Goal: Check status: Check status

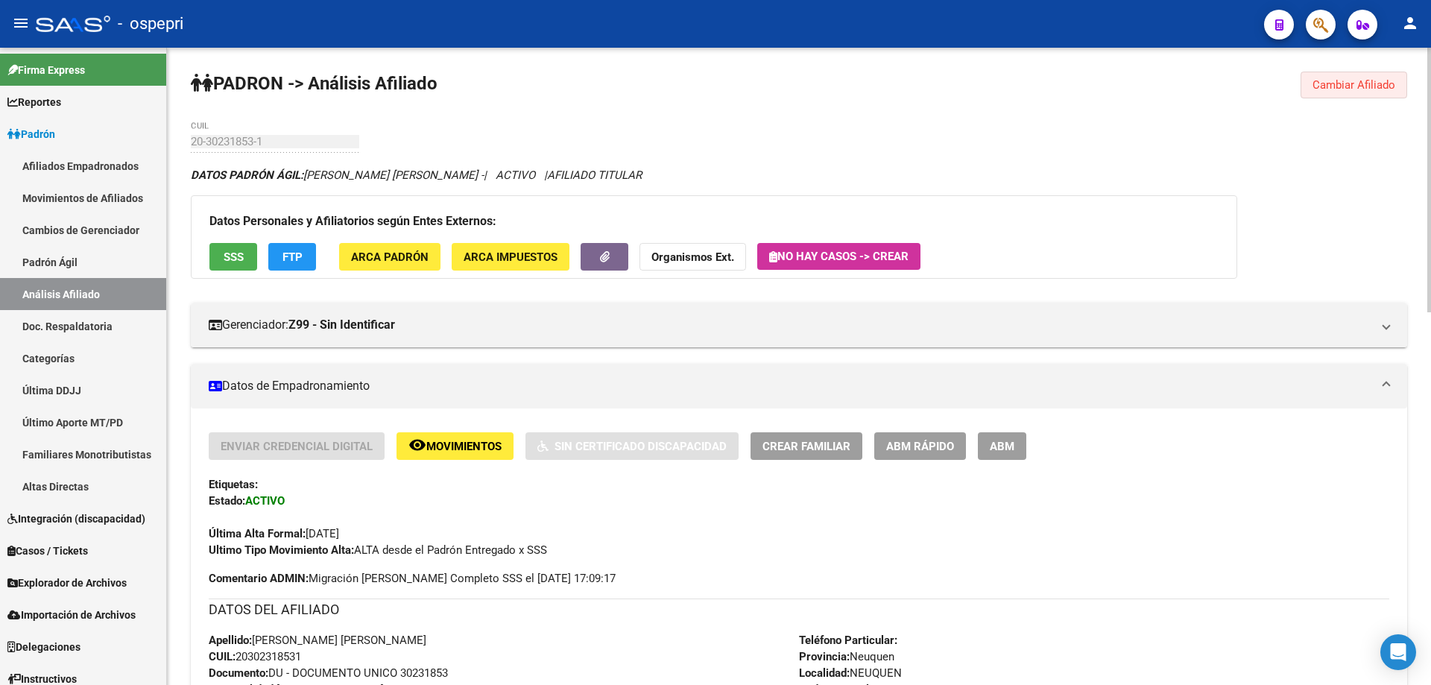
click at [1354, 87] on span "Cambiar Afiliado" at bounding box center [1354, 84] width 83 height 13
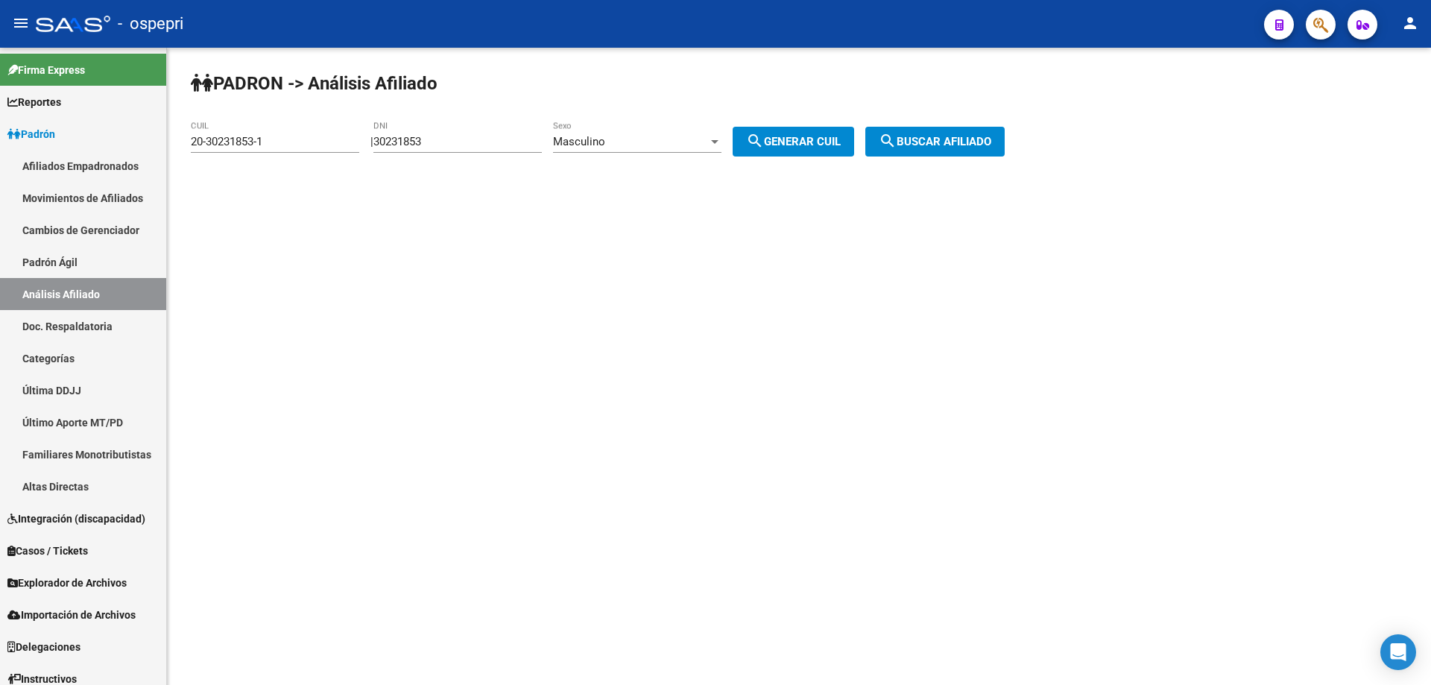
click at [409, 137] on input "30231853" at bounding box center [458, 141] width 168 height 13
paste input "70327432"
type input "70327432"
drag, startPoint x: 790, startPoint y: 141, endPoint x: 817, endPoint y: 141, distance: 26.8
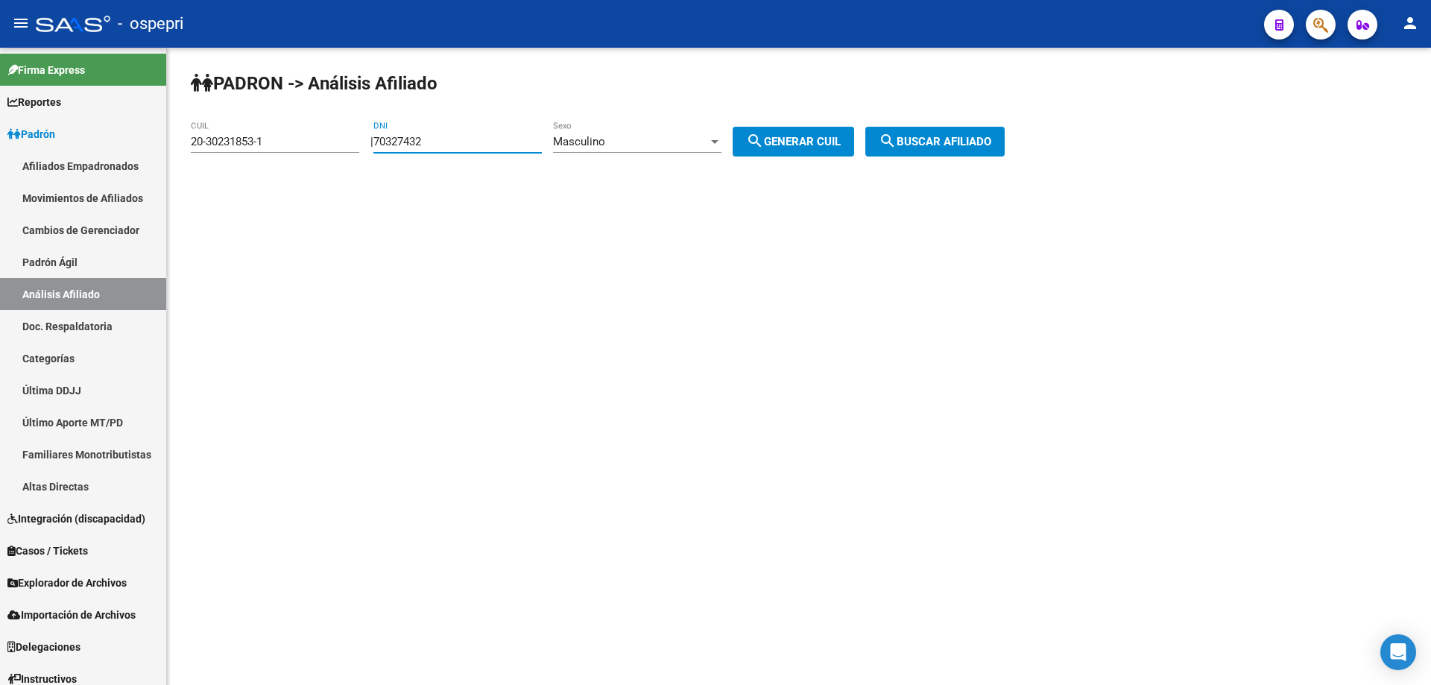
click at [790, 141] on span "search Generar CUIL" at bounding box center [793, 141] width 95 height 13
type input "20-70327432-4"
click at [947, 139] on span "search Buscar afiliado" at bounding box center [935, 141] width 113 height 13
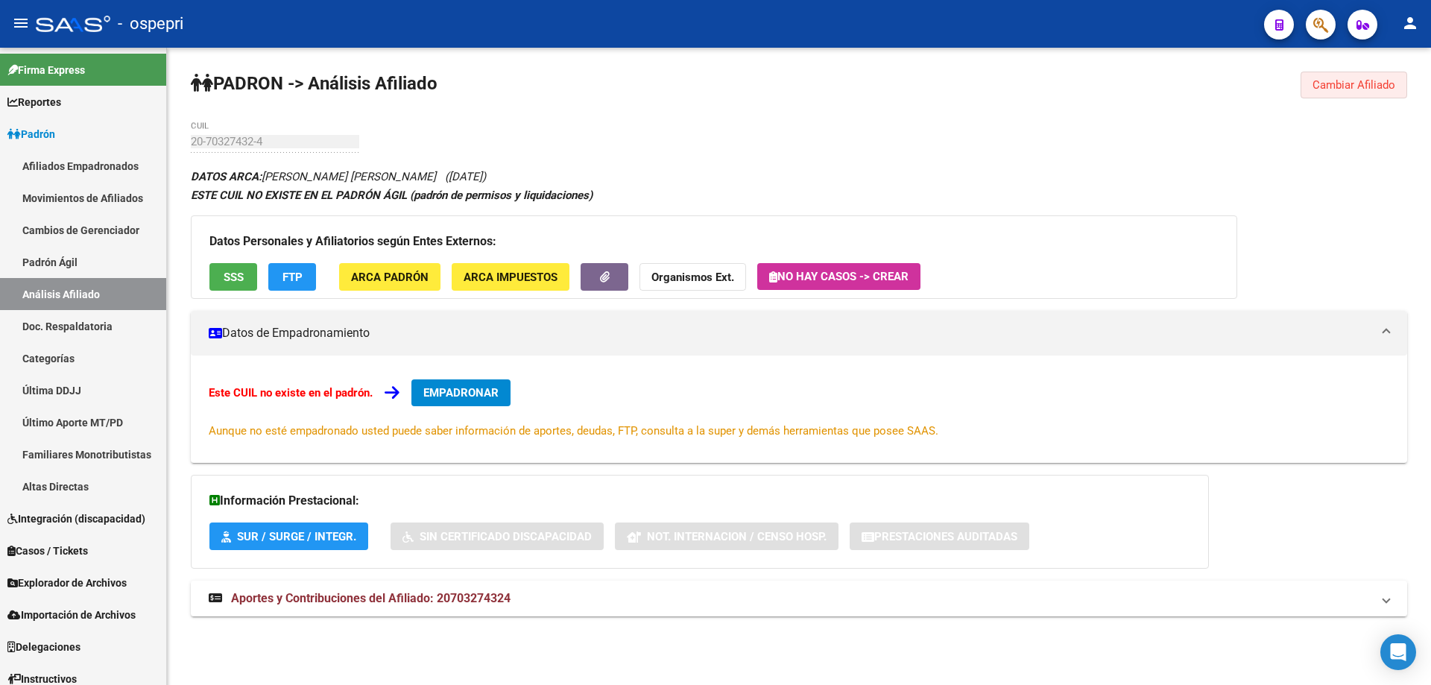
click at [1364, 83] on span "Cambiar Afiliado" at bounding box center [1354, 84] width 83 height 13
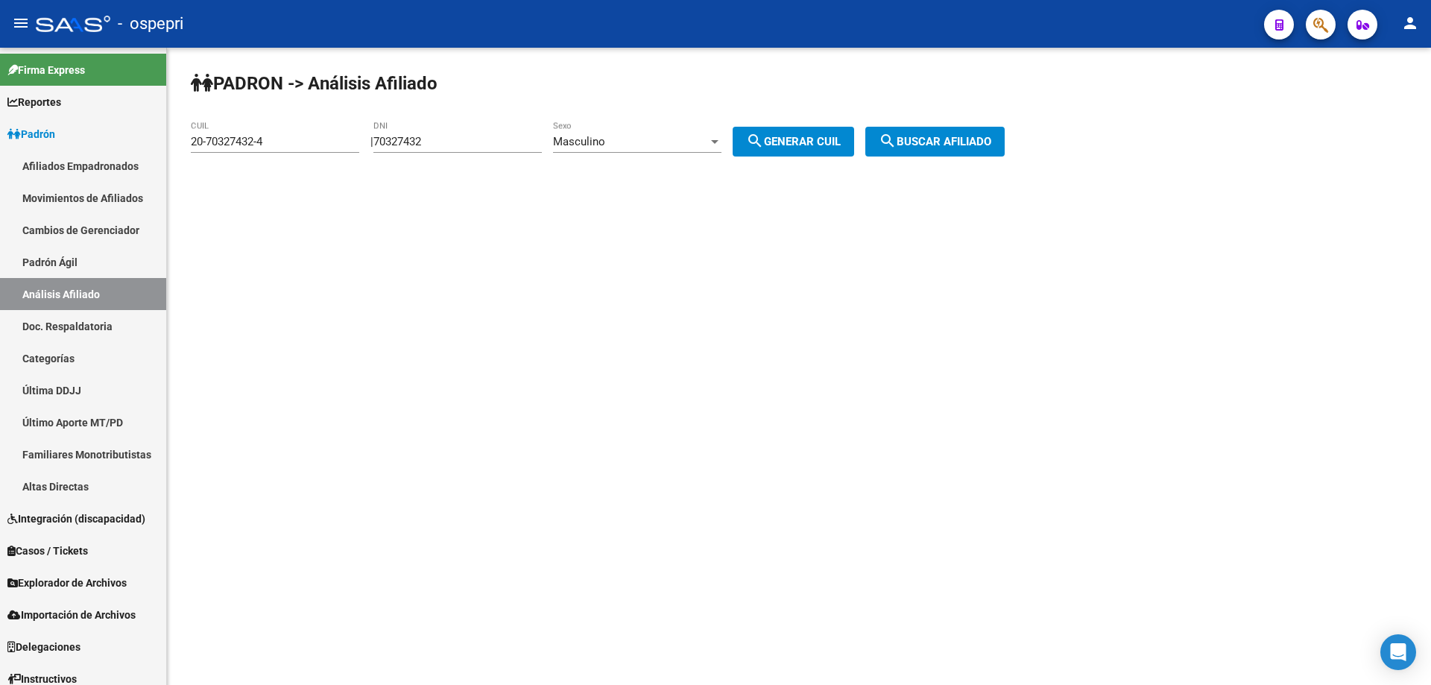
click at [419, 141] on input "70327432" at bounding box center [458, 141] width 168 height 13
paste input "43215816"
type input "43215816"
click at [781, 139] on span "search Generar CUIL" at bounding box center [793, 141] width 95 height 13
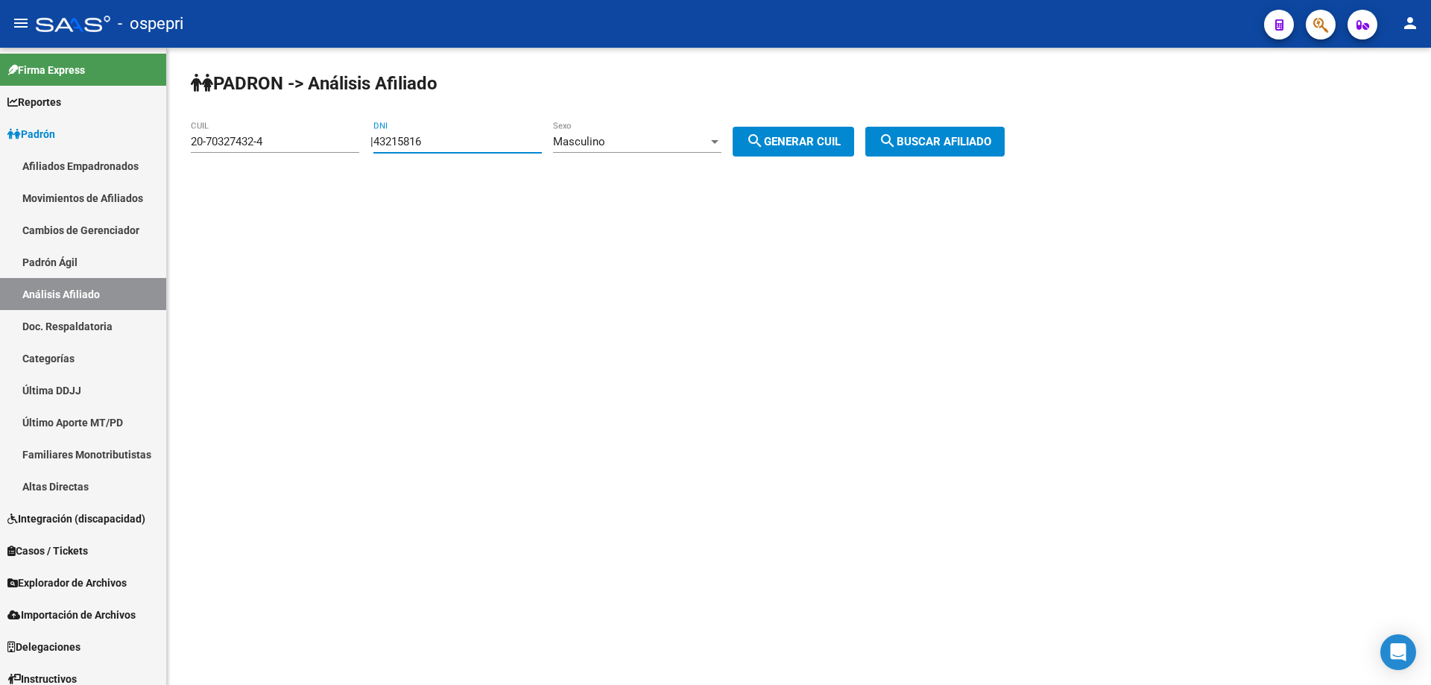
type input "20-43215816-1"
click at [964, 133] on button "search Buscar afiliado" at bounding box center [935, 142] width 139 height 30
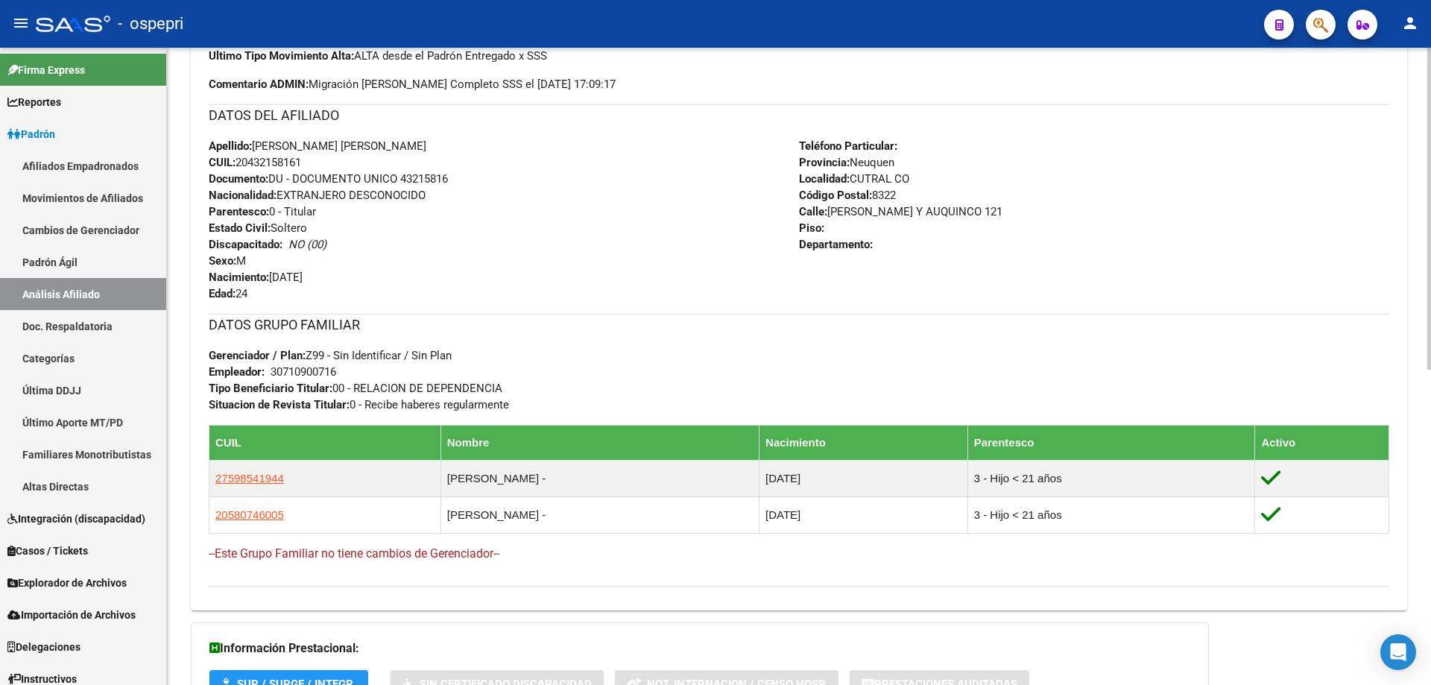
scroll to position [626, 0]
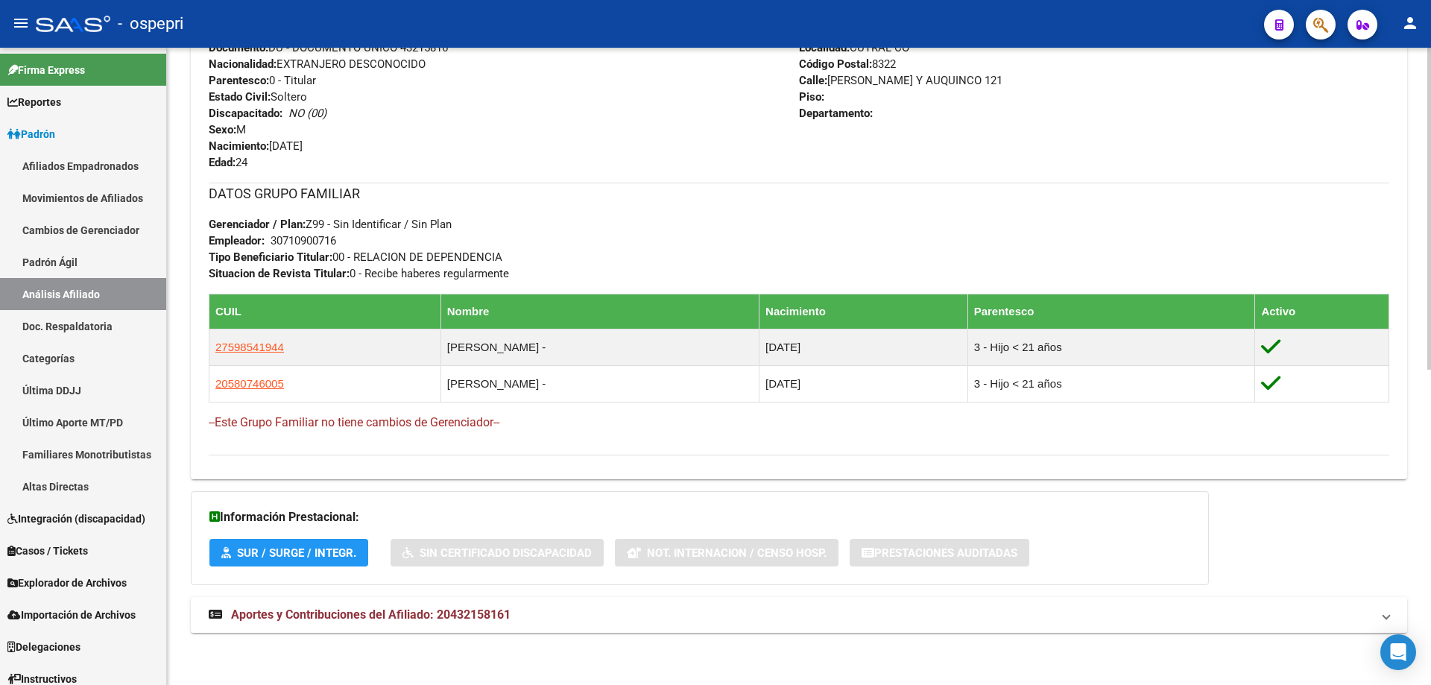
click at [388, 615] on span "Aportes y Contribuciones del Afiliado: 20432158161" at bounding box center [371, 615] width 280 height 14
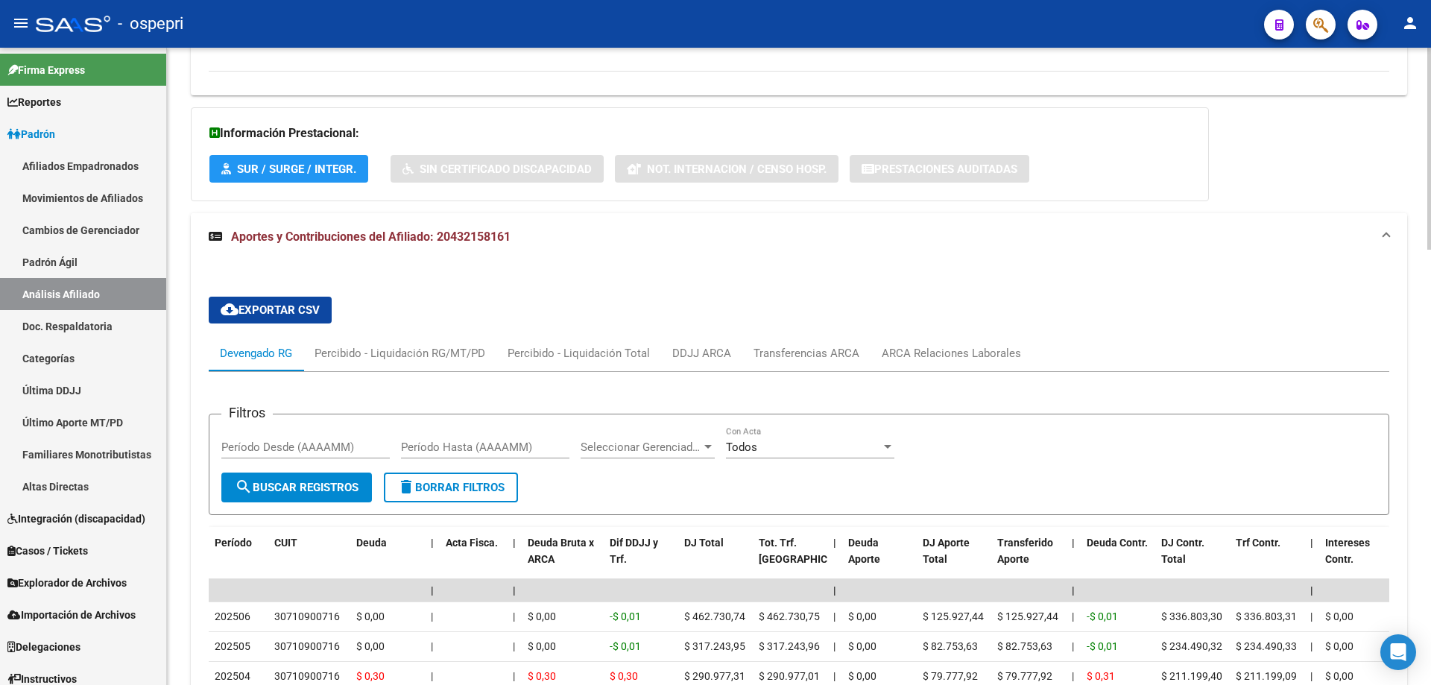
scroll to position [1209, 0]
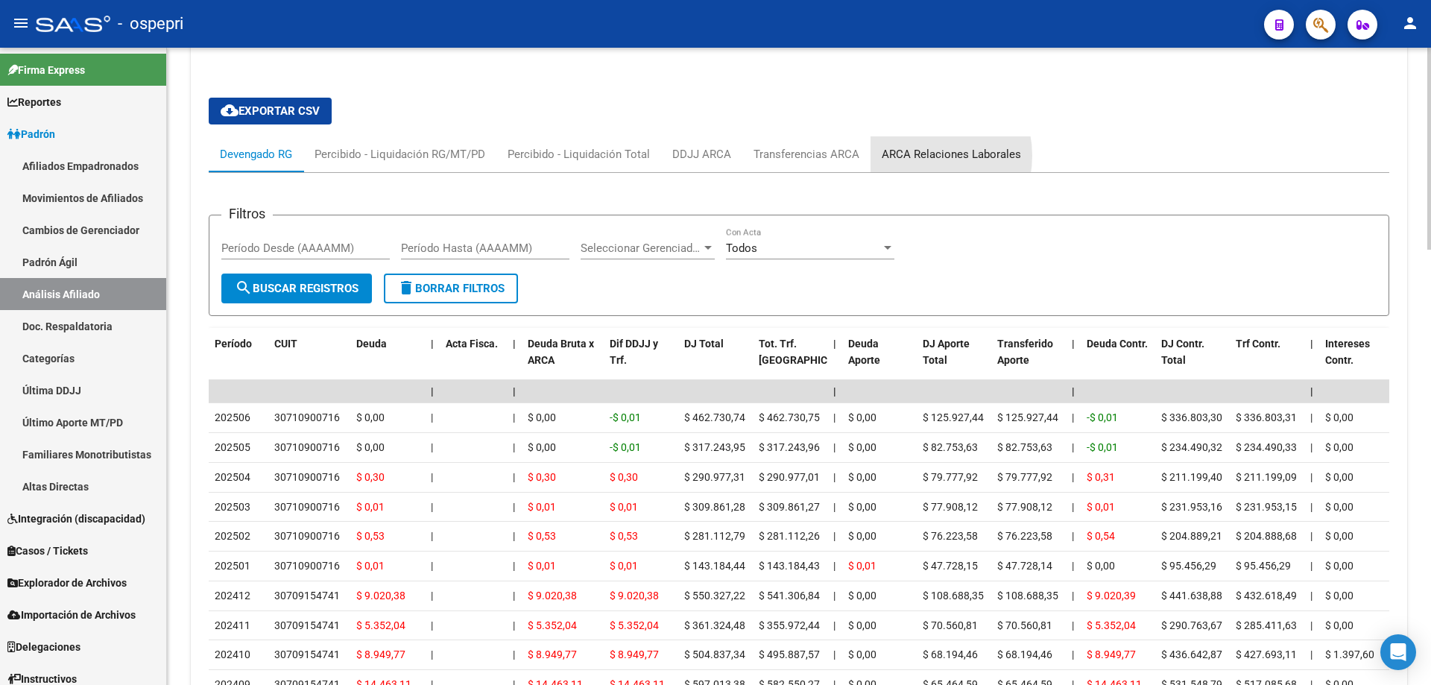
click at [912, 156] on div "ARCA Relaciones Laborales" at bounding box center [951, 154] width 139 height 16
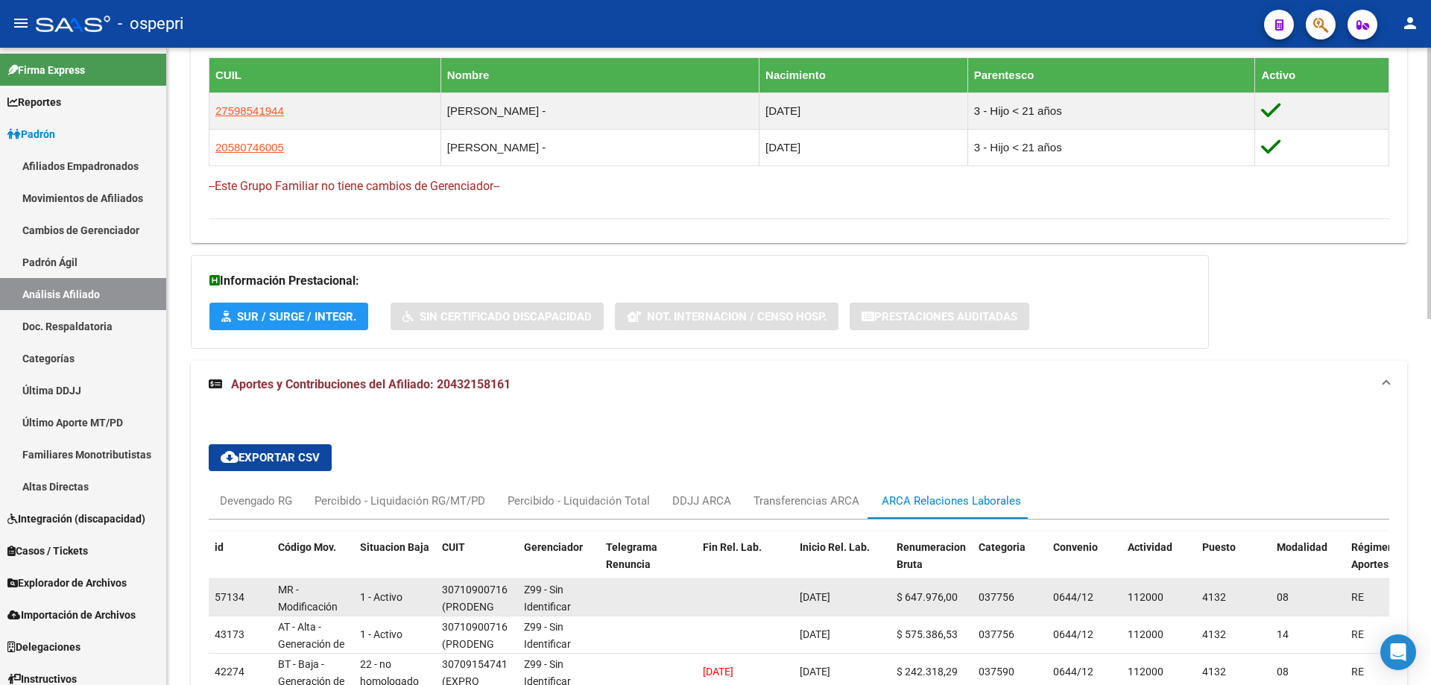
scroll to position [1009, 0]
